Goal: Register for event/course

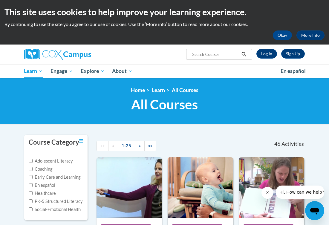
click at [219, 56] on input "Search..." at bounding box center [216, 54] width 48 height 7
type input "dyslexia"
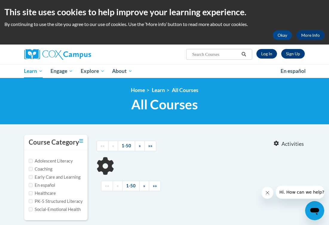
type input "[MEDICAL_DATA]"
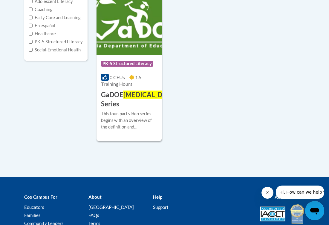
scroll to position [165, 0]
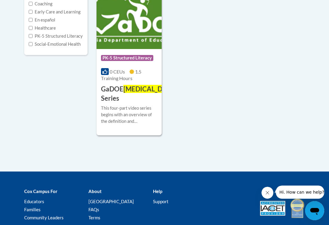
click at [148, 53] on div "Course Category: PK-5 Structured Literacy" at bounding box center [129, 58] width 56 height 13
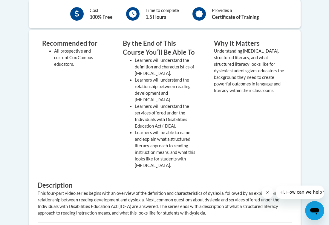
scroll to position [149, 0]
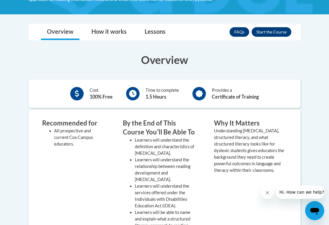
click at [266, 32] on button "Enroll" at bounding box center [272, 32] width 40 height 10
